Goal: Transaction & Acquisition: Purchase product/service

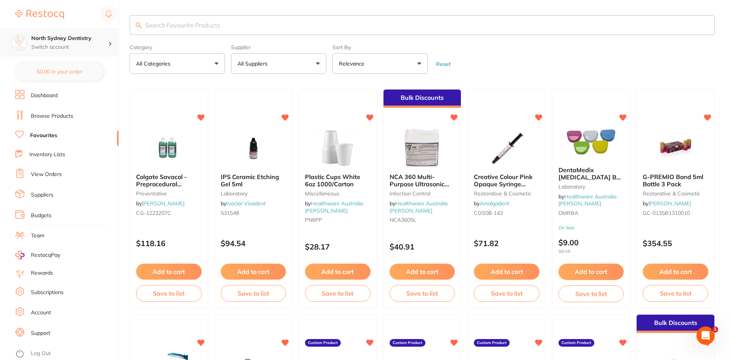
click at [91, 45] on p "Switch account" at bounding box center [69, 47] width 77 height 8
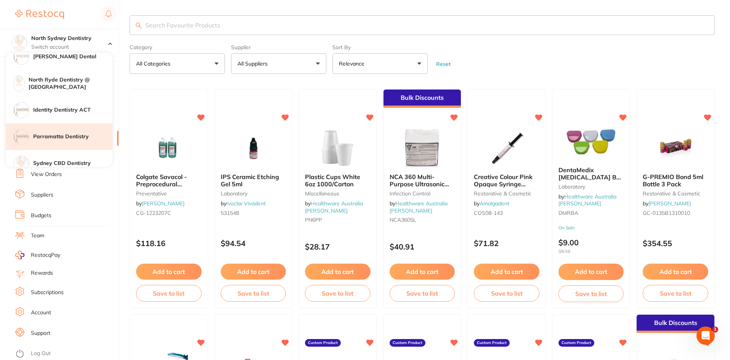
scroll to position [76, 0]
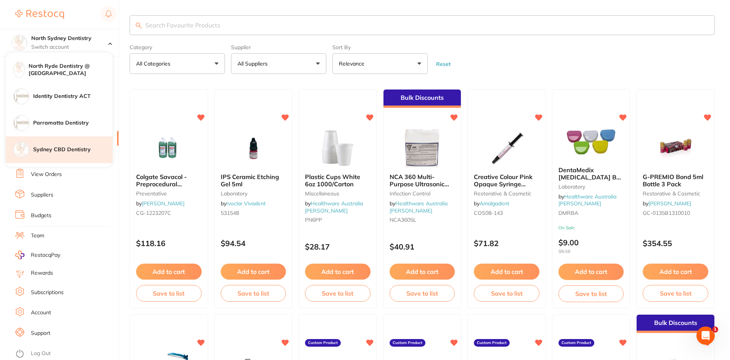
click at [62, 158] on div "Sydney CBD Dentistry" at bounding box center [59, 149] width 107 height 27
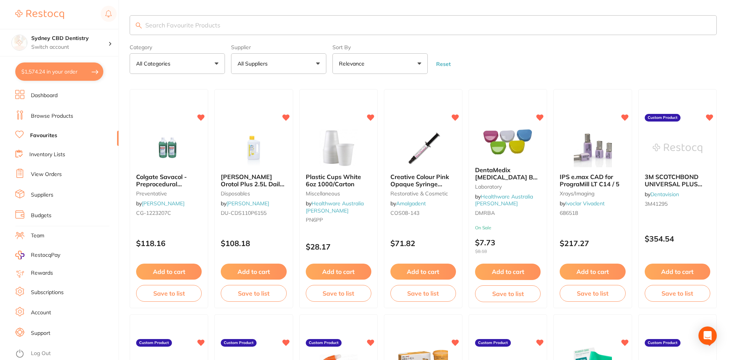
click at [69, 75] on button "$1,574.24 in your order" at bounding box center [59, 71] width 88 height 18
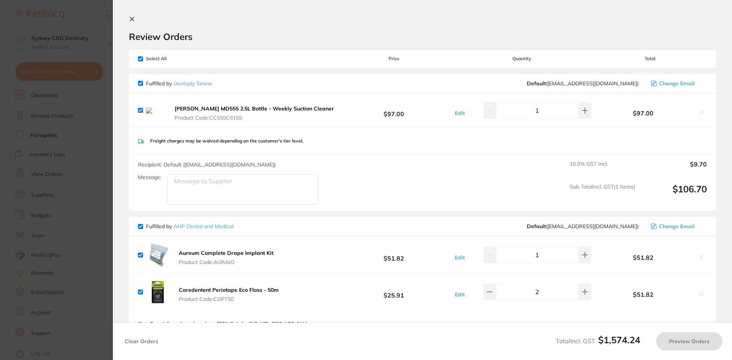
checkbox input "true"
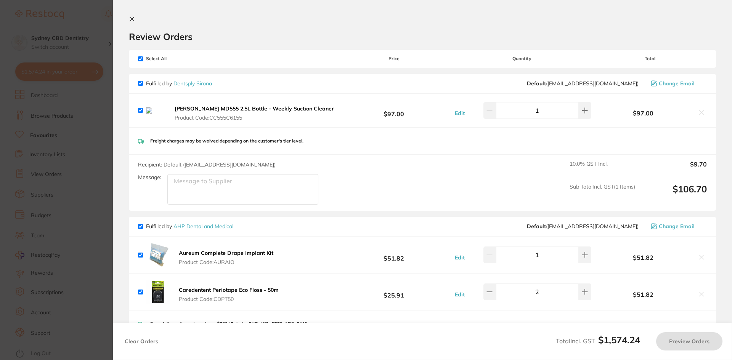
checkbox input "true"
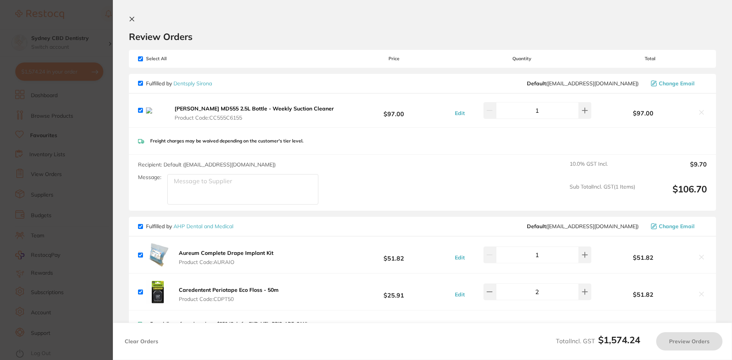
checkbox input "true"
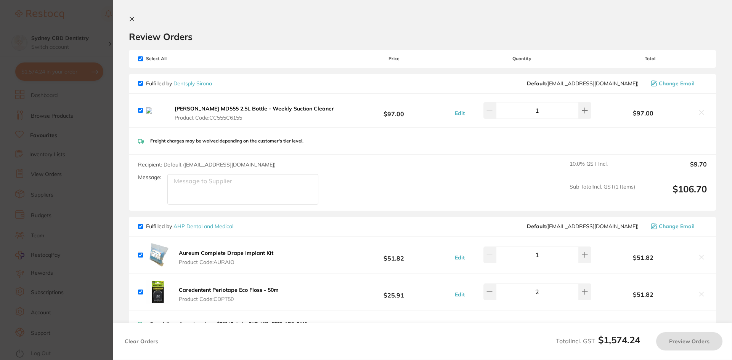
checkbox input "true"
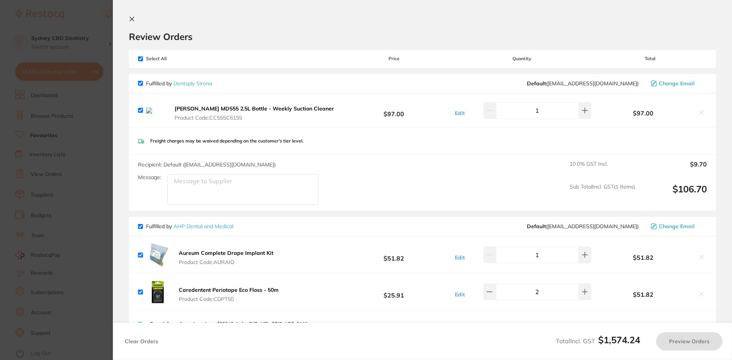
checkbox input "true"
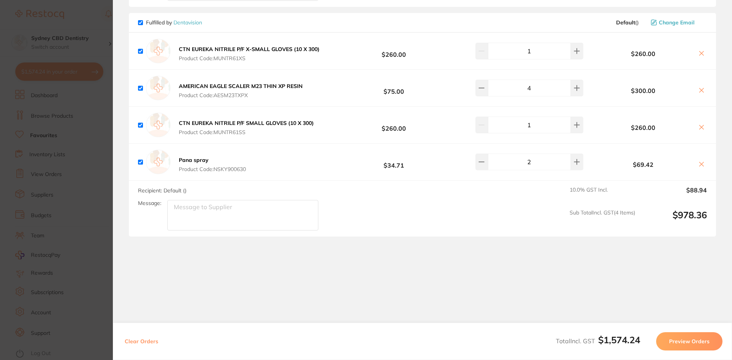
scroll to position [972, 0]
click at [668, 341] on button "Preview Orders" at bounding box center [689, 341] width 66 height 18
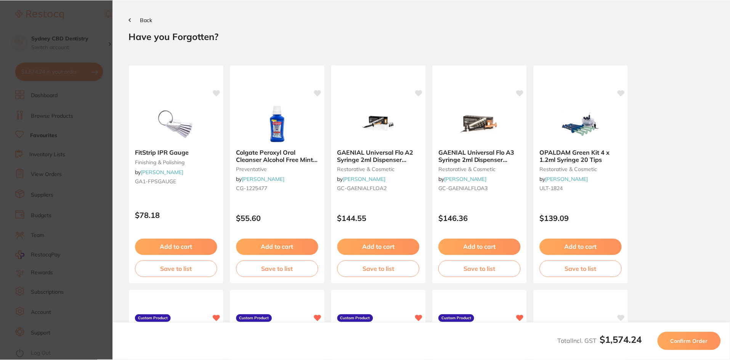
scroll to position [0, 0]
click at [687, 349] on button "Confirm Order" at bounding box center [690, 341] width 63 height 18
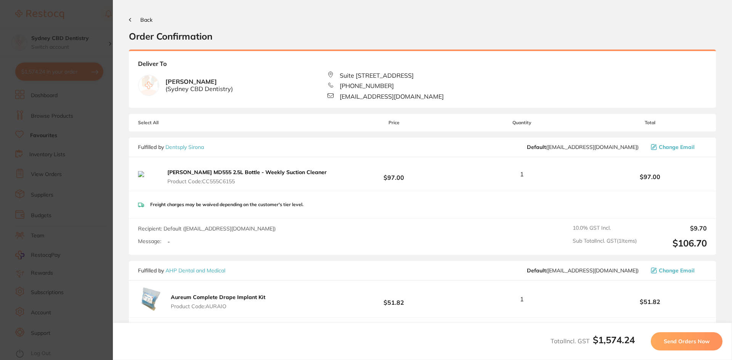
click at [685, 347] on button "Send Orders Now" at bounding box center [686, 341] width 72 height 18
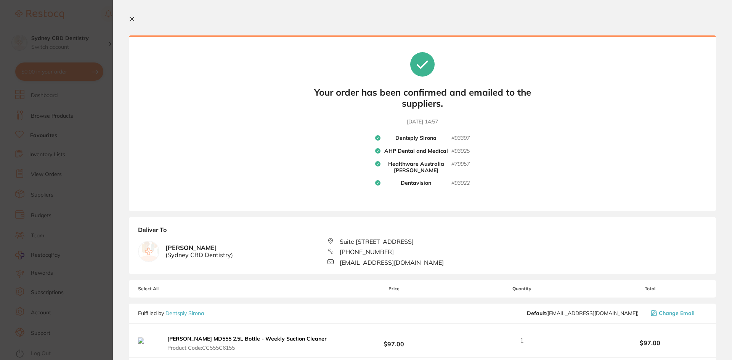
click at [90, 47] on section "Update RRP Set your pre negotiated price for this item. Item Agreed RRP (excl. …" at bounding box center [366, 180] width 732 height 360
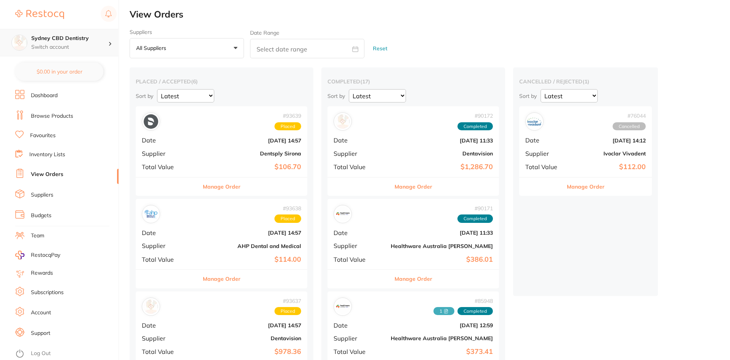
click at [54, 40] on h4 "Sydney CBD Dentistry" at bounding box center [69, 39] width 77 height 8
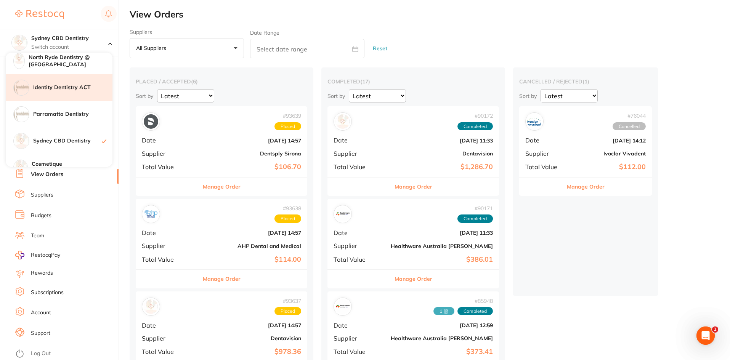
scroll to position [126, 0]
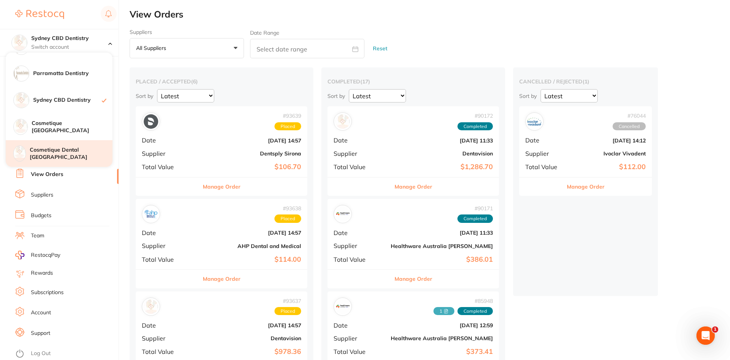
click at [67, 153] on h4 "Cosmetique Dental [GEOGRAPHIC_DATA]" at bounding box center [71, 153] width 83 height 15
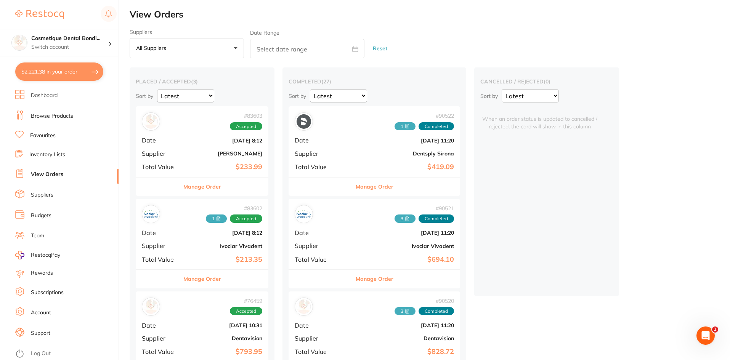
click at [48, 101] on li "Dashboard" at bounding box center [66, 95] width 103 height 11
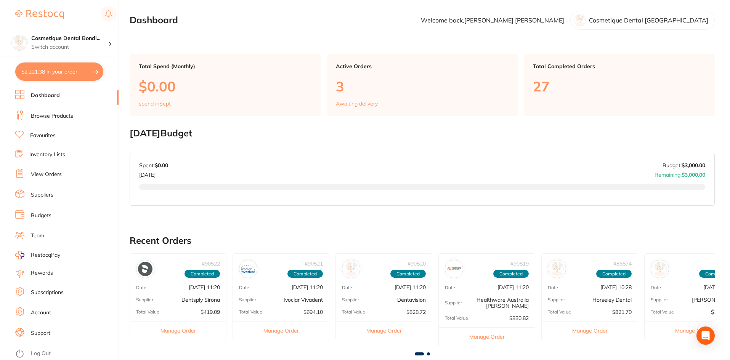
click at [67, 73] on button "$2,221.38 in your order" at bounding box center [59, 71] width 88 height 18
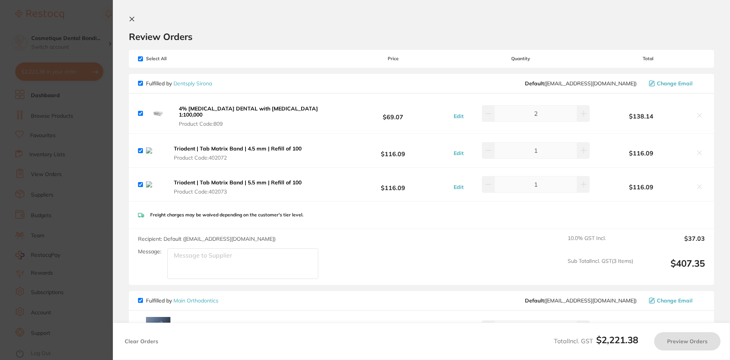
checkbox input "true"
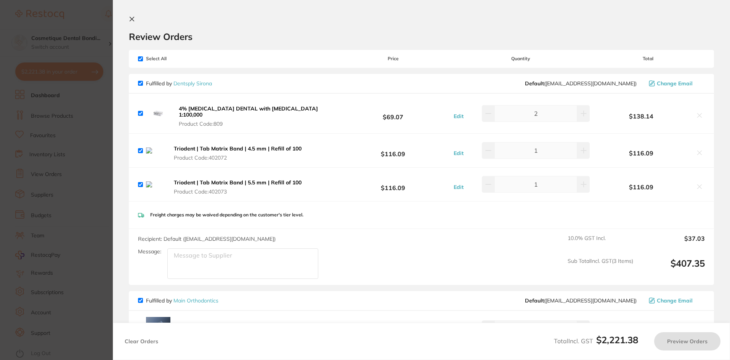
checkbox input "true"
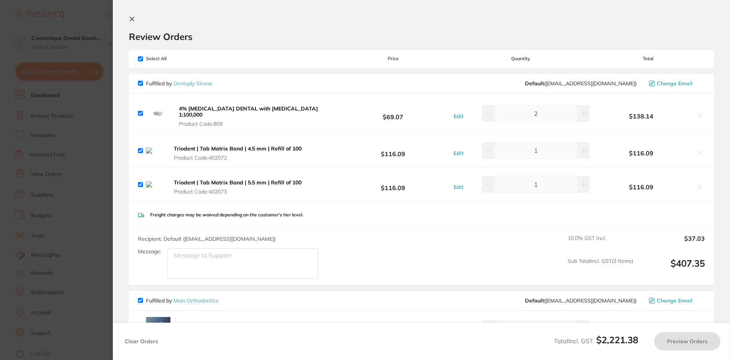
checkbox input "true"
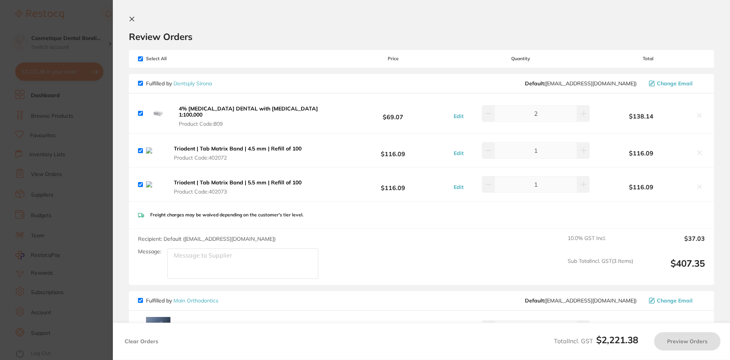
checkbox input "true"
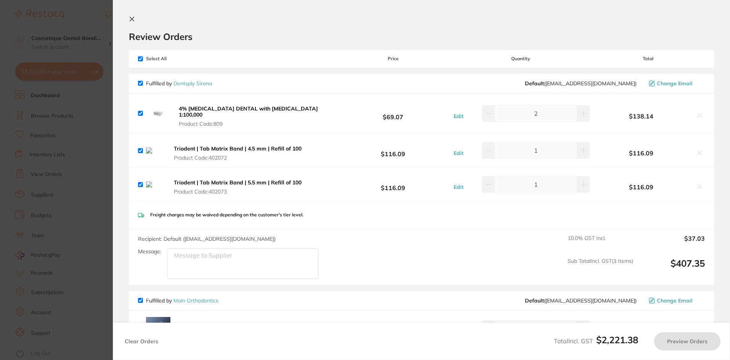
checkbox input "true"
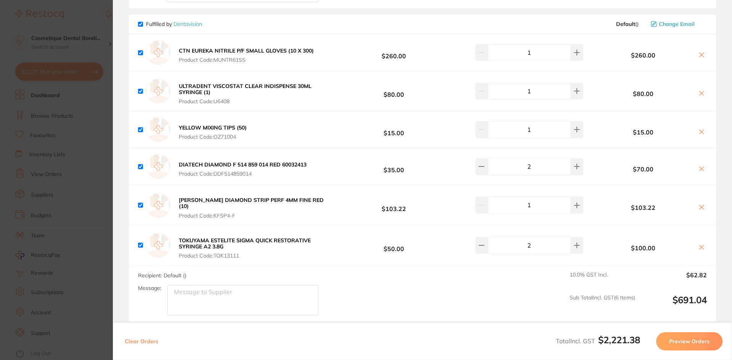
scroll to position [952, 0]
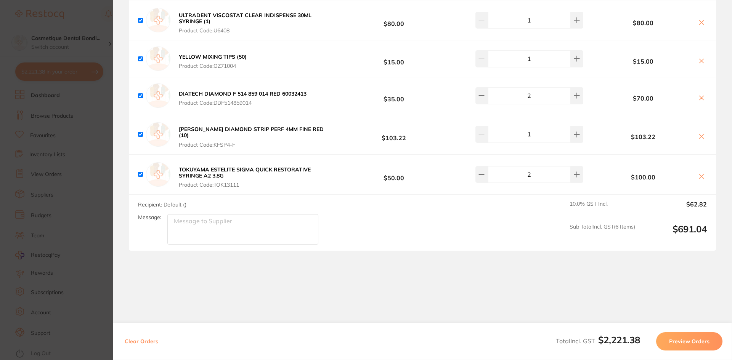
click at [699, 346] on button "Preview Orders" at bounding box center [689, 341] width 66 height 18
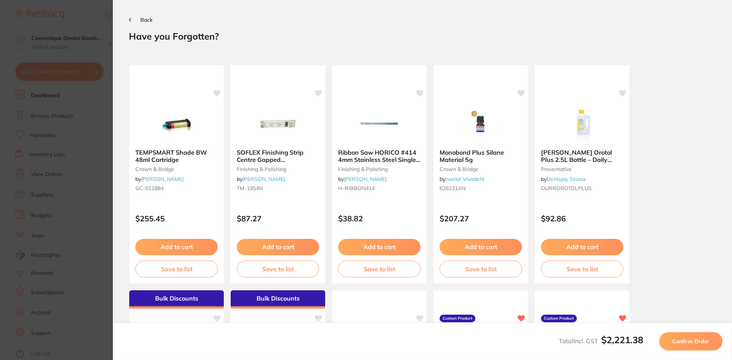
scroll to position [0, 0]
click at [681, 343] on span "Confirm Order" at bounding box center [690, 341] width 37 height 7
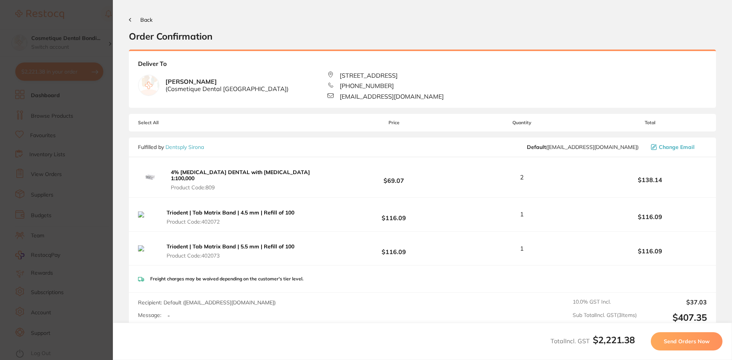
click at [689, 343] on span "Send Orders Now" at bounding box center [686, 341] width 46 height 7
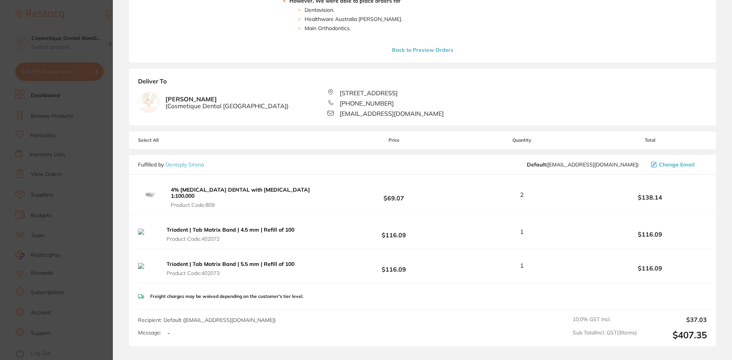
scroll to position [76, 0]
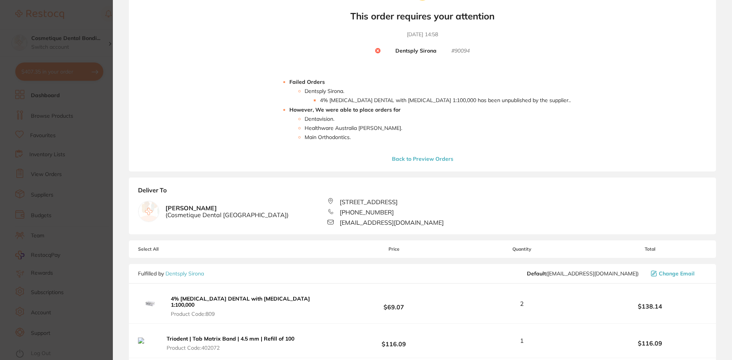
click at [426, 157] on button "Back to Preview Orders" at bounding box center [422, 158] width 66 height 7
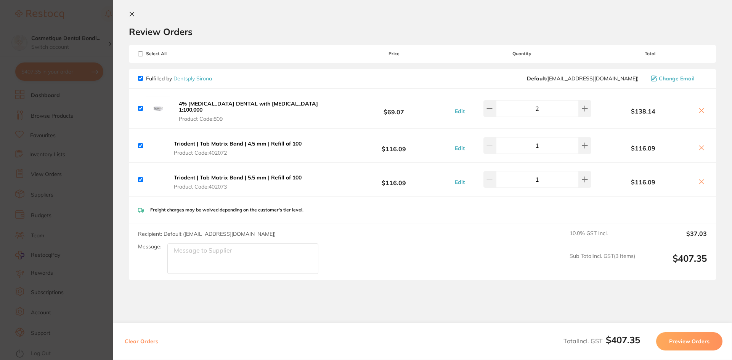
scroll to position [0, 0]
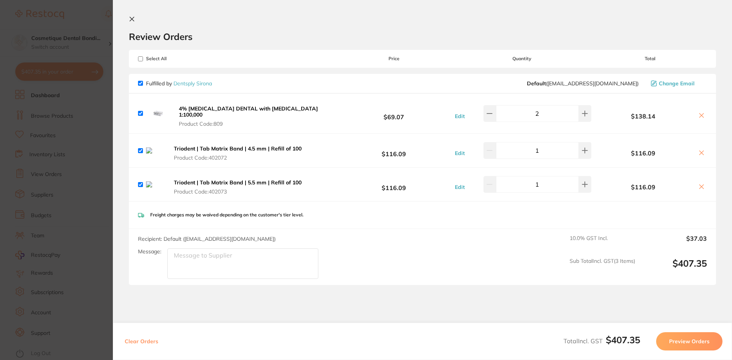
click at [130, 19] on icon at bounding box center [132, 19] width 6 height 6
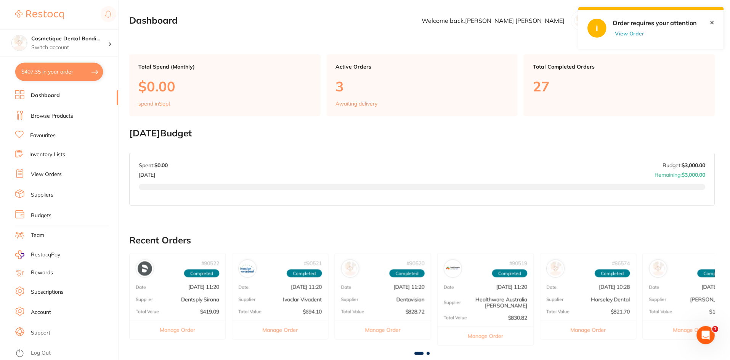
scroll to position [7, 0]
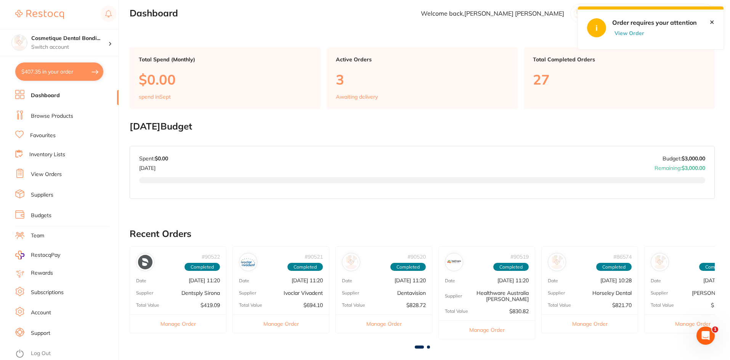
click at [58, 94] on link "Dashboard" at bounding box center [45, 96] width 29 height 8
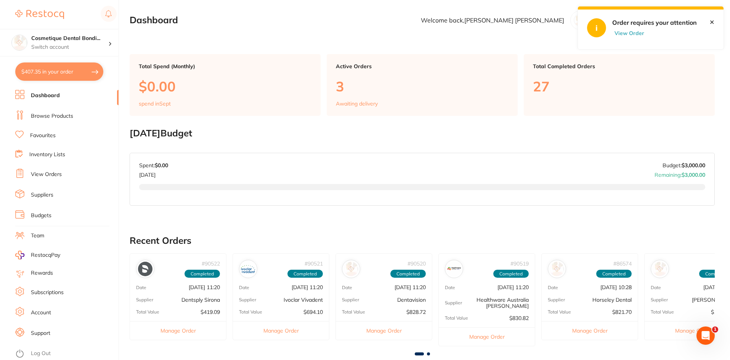
click at [54, 118] on link "Browse Products" at bounding box center [52, 116] width 42 height 8
